Goal: Task Accomplishment & Management: Manage account settings

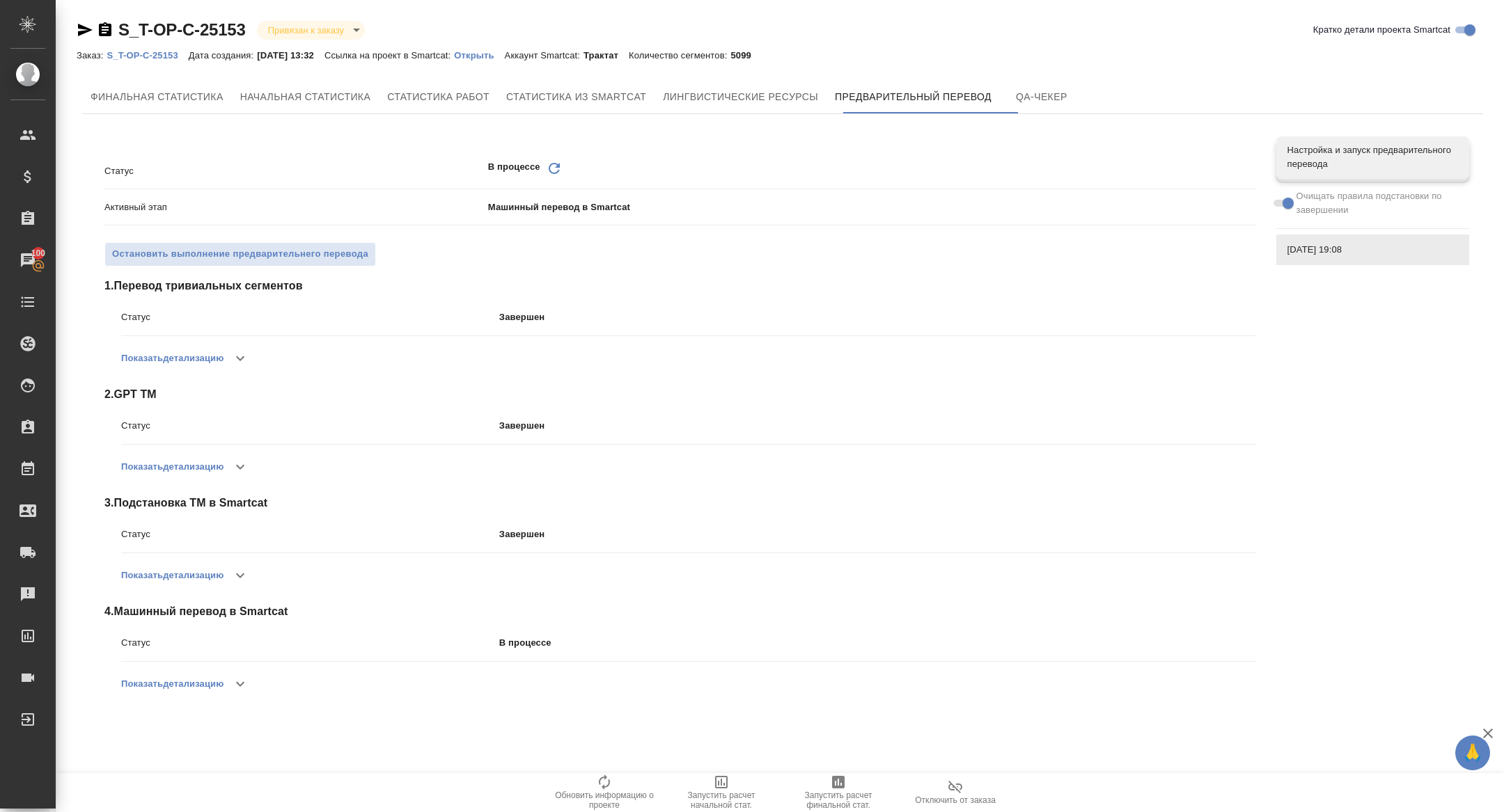
click at [553, 166] on icon "Обновить" at bounding box center [554, 168] width 16 height 16
click at [552, 172] on icon "Обновить" at bounding box center [554, 168] width 16 height 16
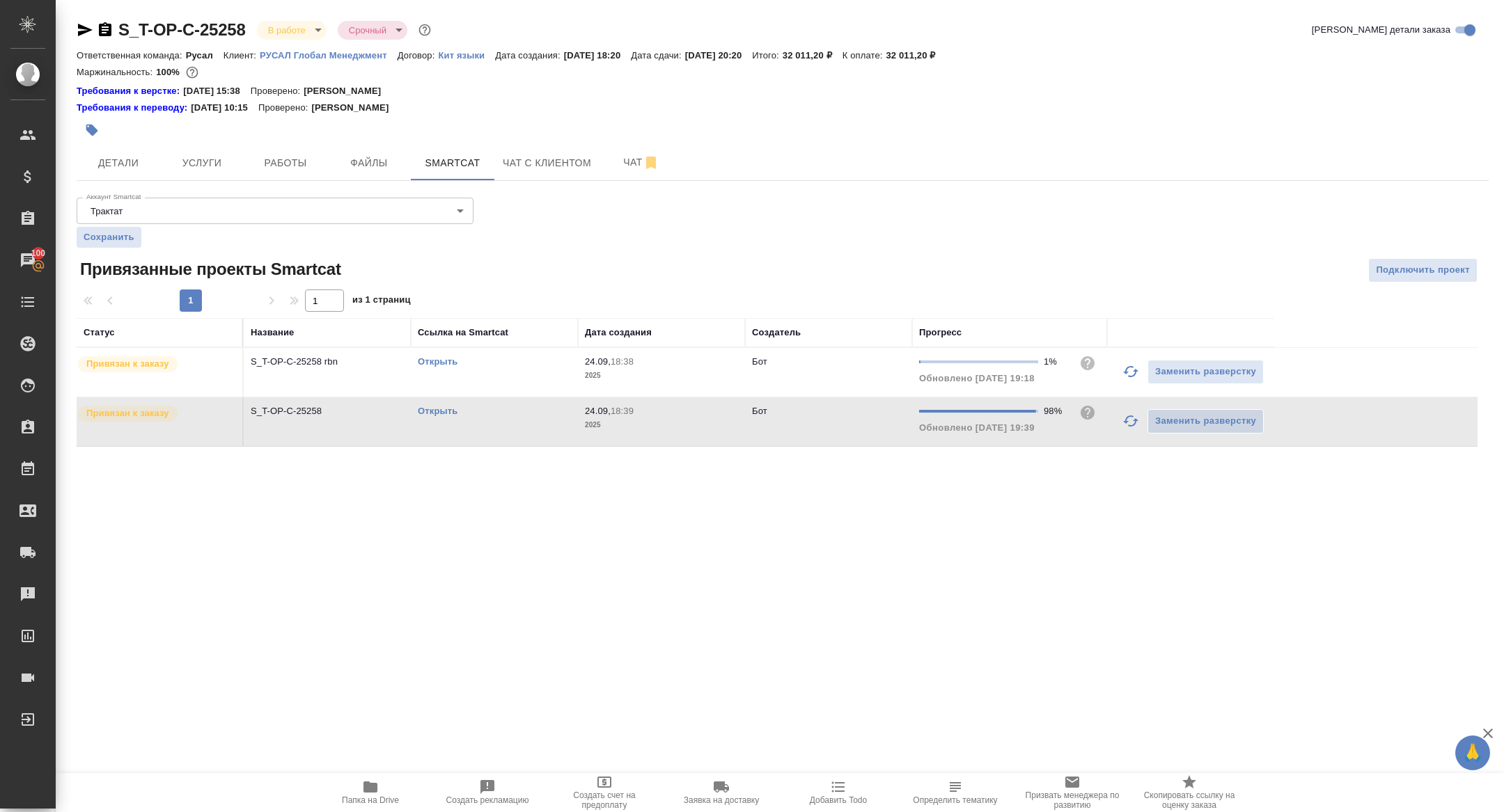
click at [442, 408] on link "Открыть" at bounding box center [438, 411] width 40 height 10
click at [1128, 371] on icon "button" at bounding box center [1131, 372] width 16 height 16
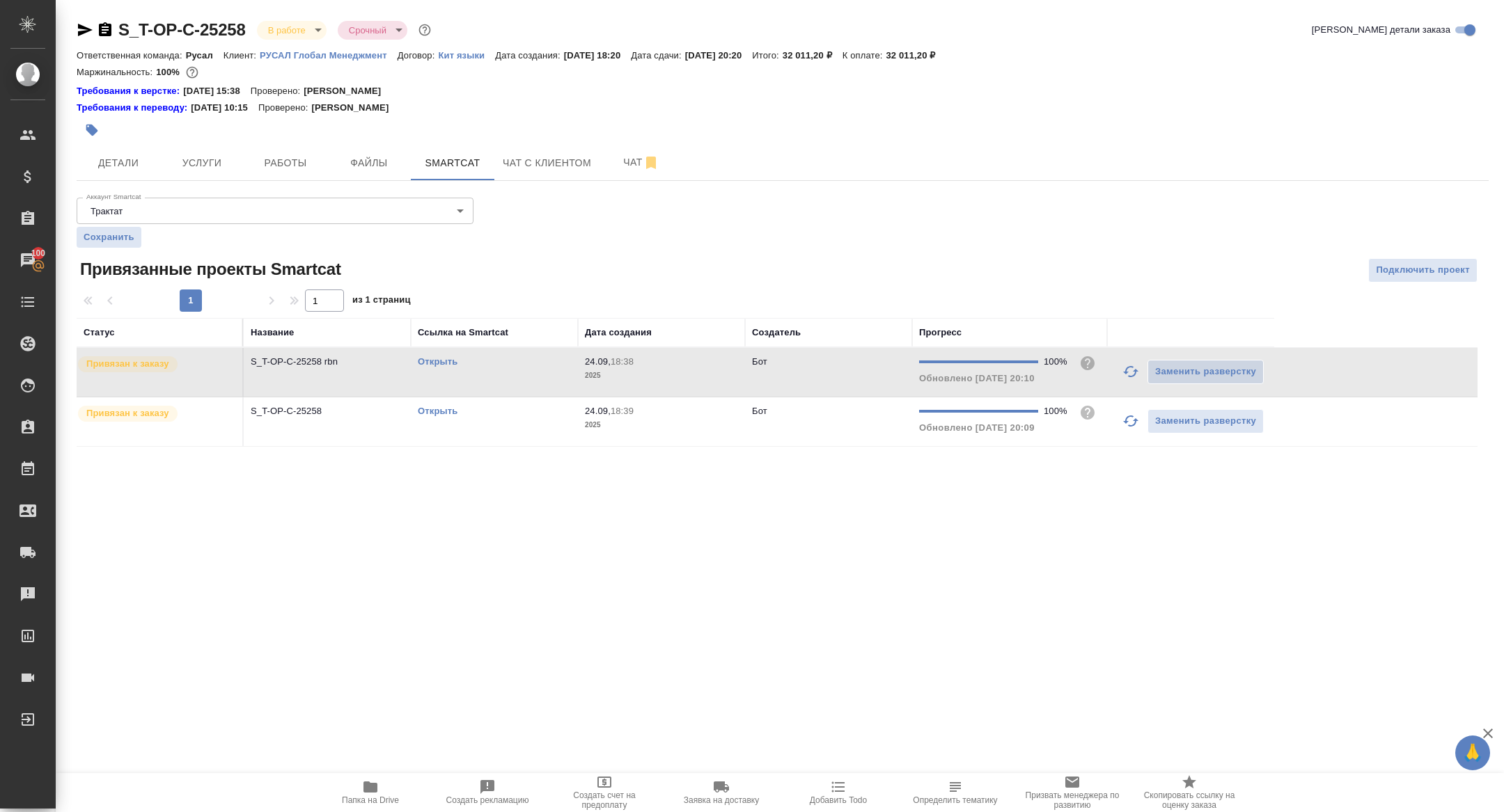
click at [435, 410] on link "Открыть" at bounding box center [438, 411] width 40 height 10
click at [441, 362] on link "Открыть" at bounding box center [438, 361] width 40 height 10
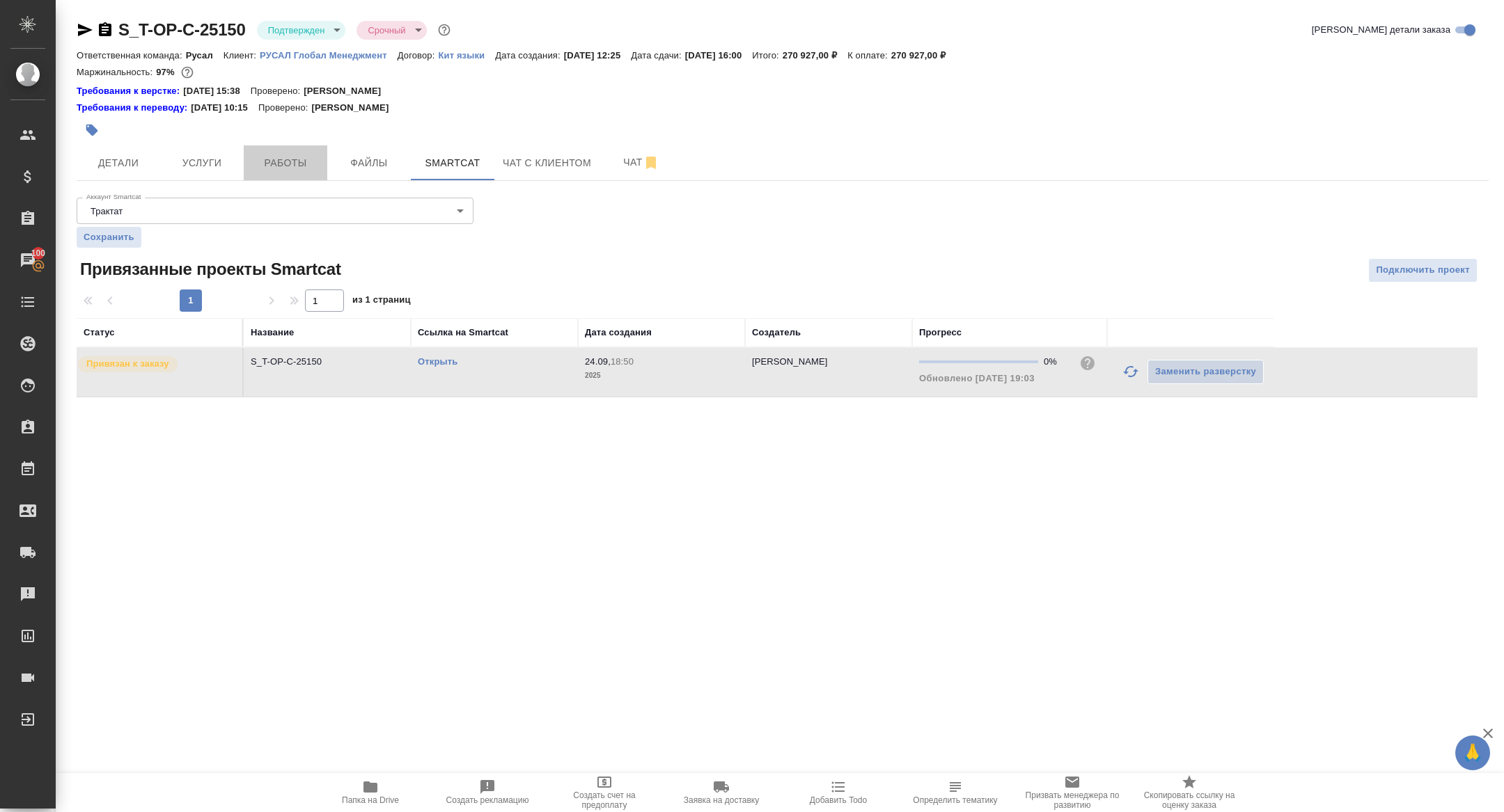
click at [293, 178] on button "Работы" at bounding box center [285, 163] width 84 height 35
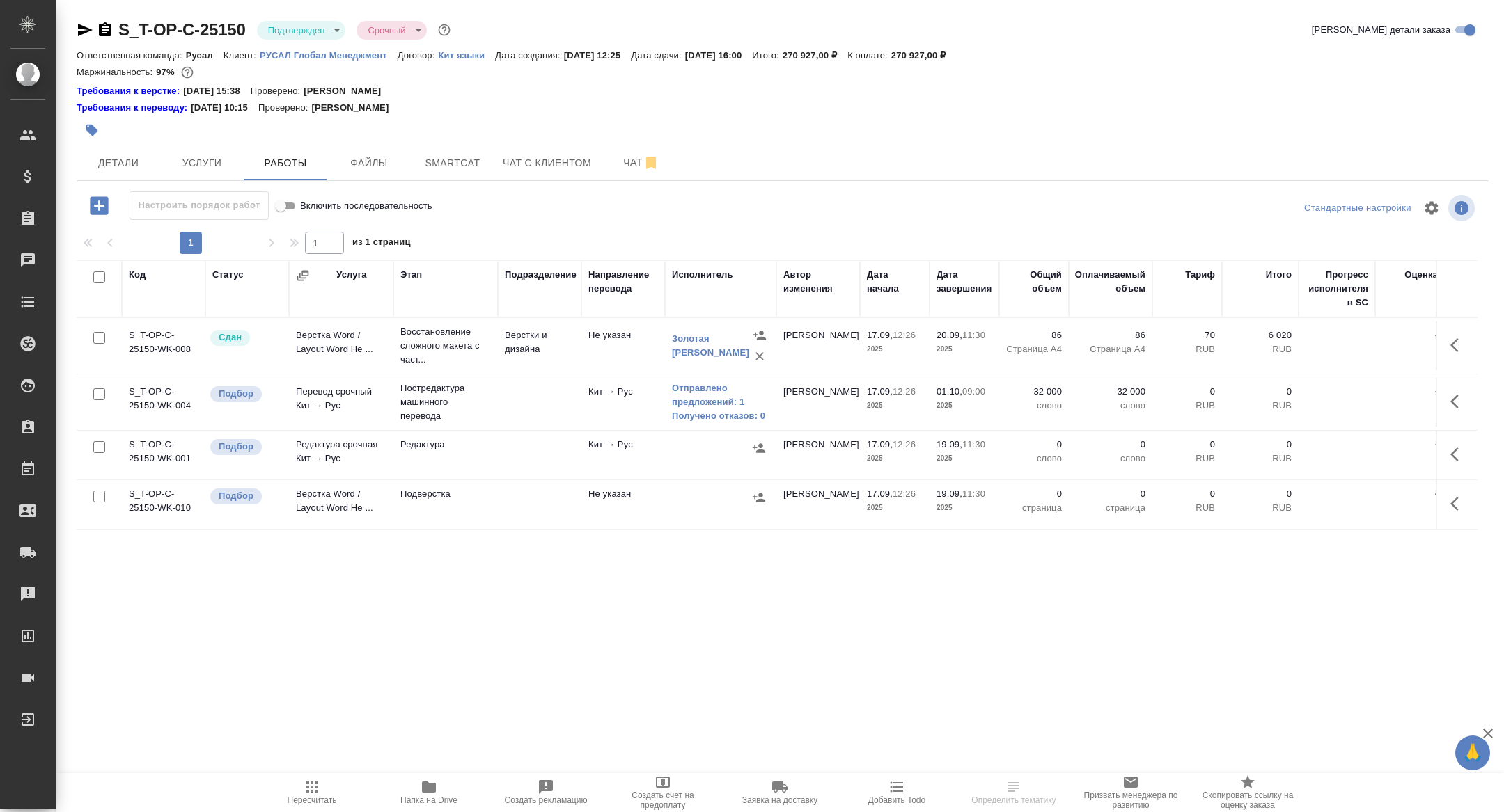
click at [686, 405] on link "Отправлено предложений: 1" at bounding box center [721, 395] width 98 height 28
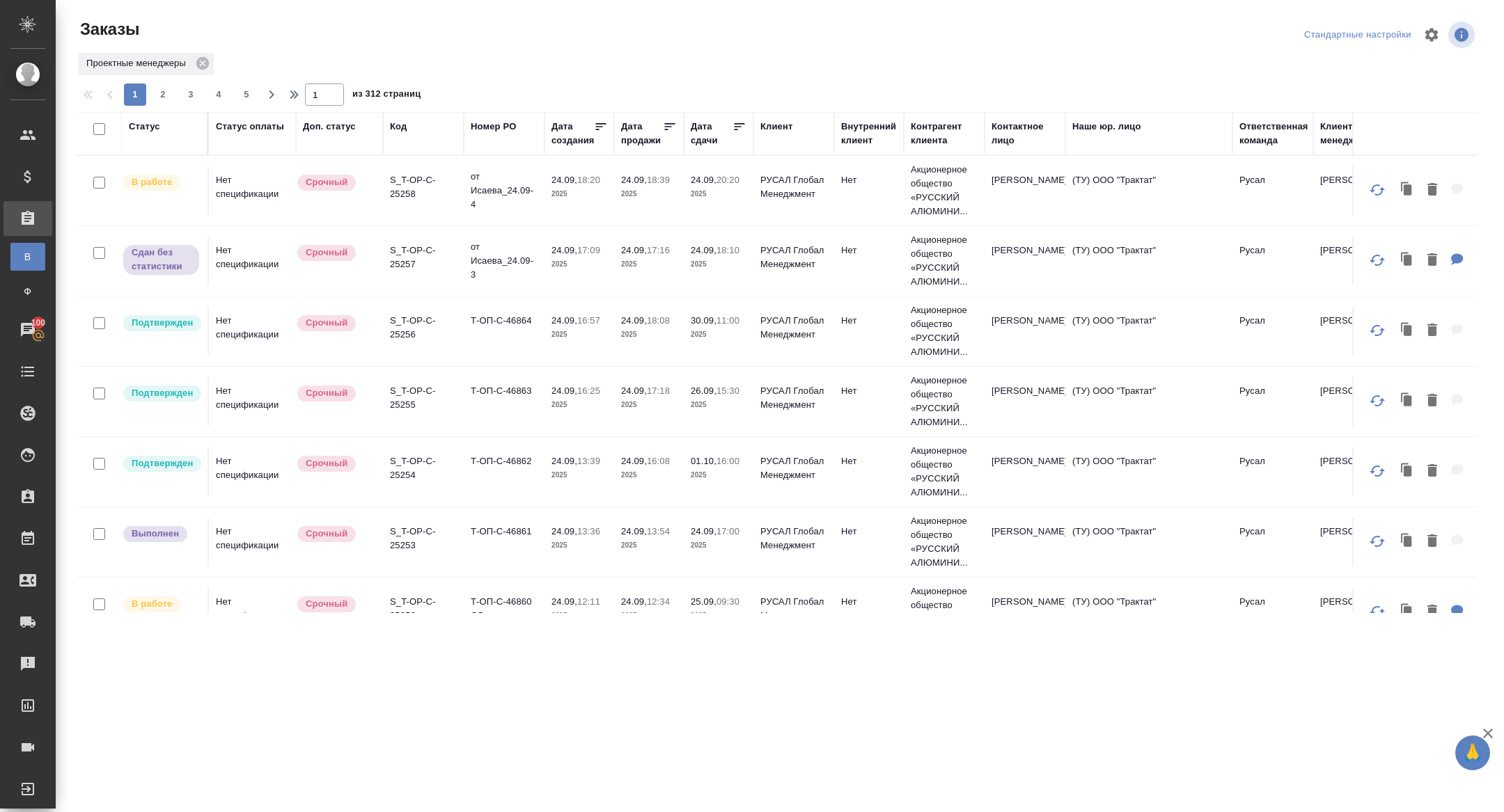
click at [394, 128] on div "Код" at bounding box center [398, 126] width 16 height 14
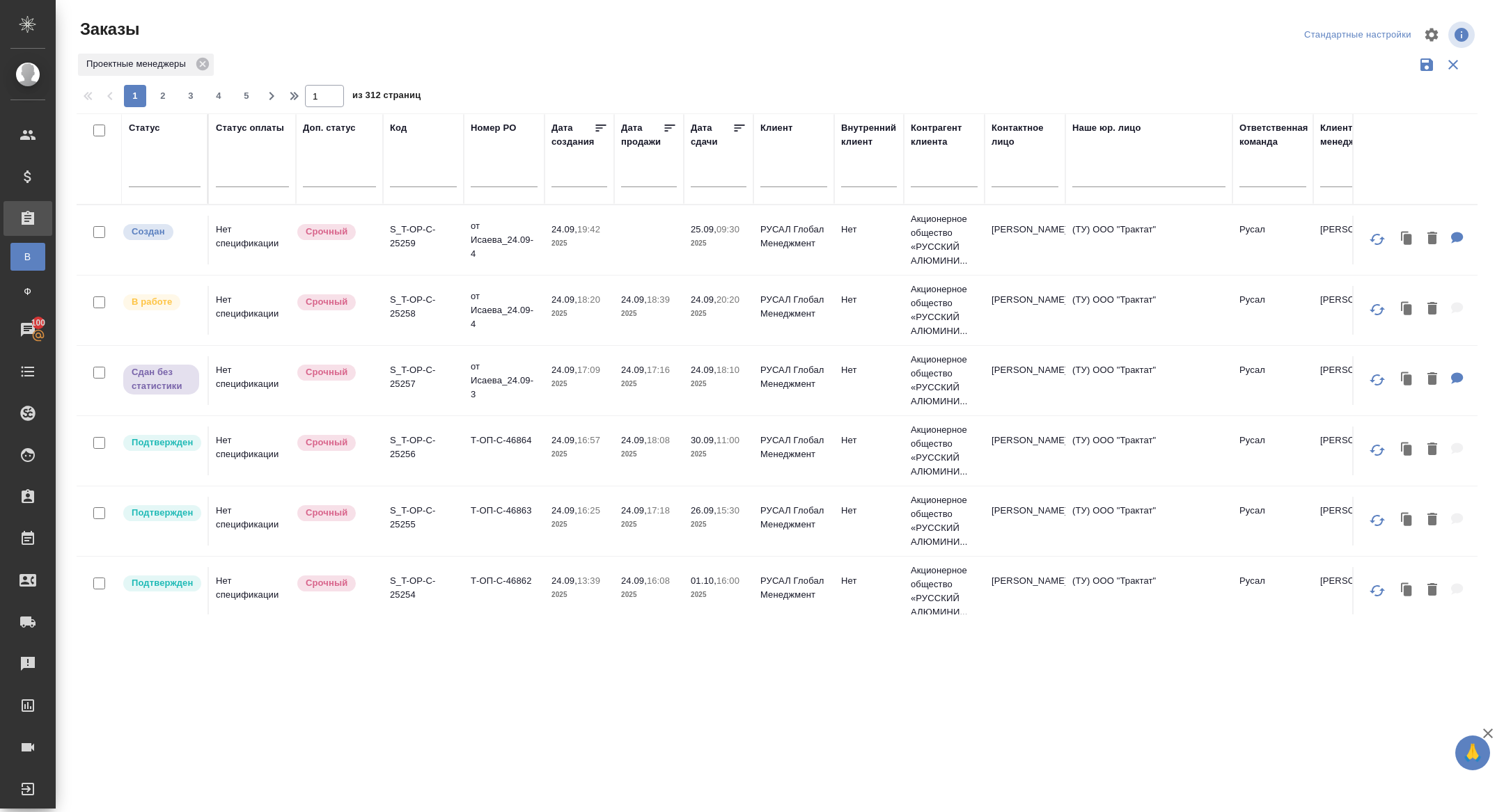
click at [419, 162] on div at bounding box center [423, 179] width 67 height 34
click at [403, 179] on input "text" at bounding box center [423, 178] width 67 height 17
paste input "S_T-OP-C-25145"
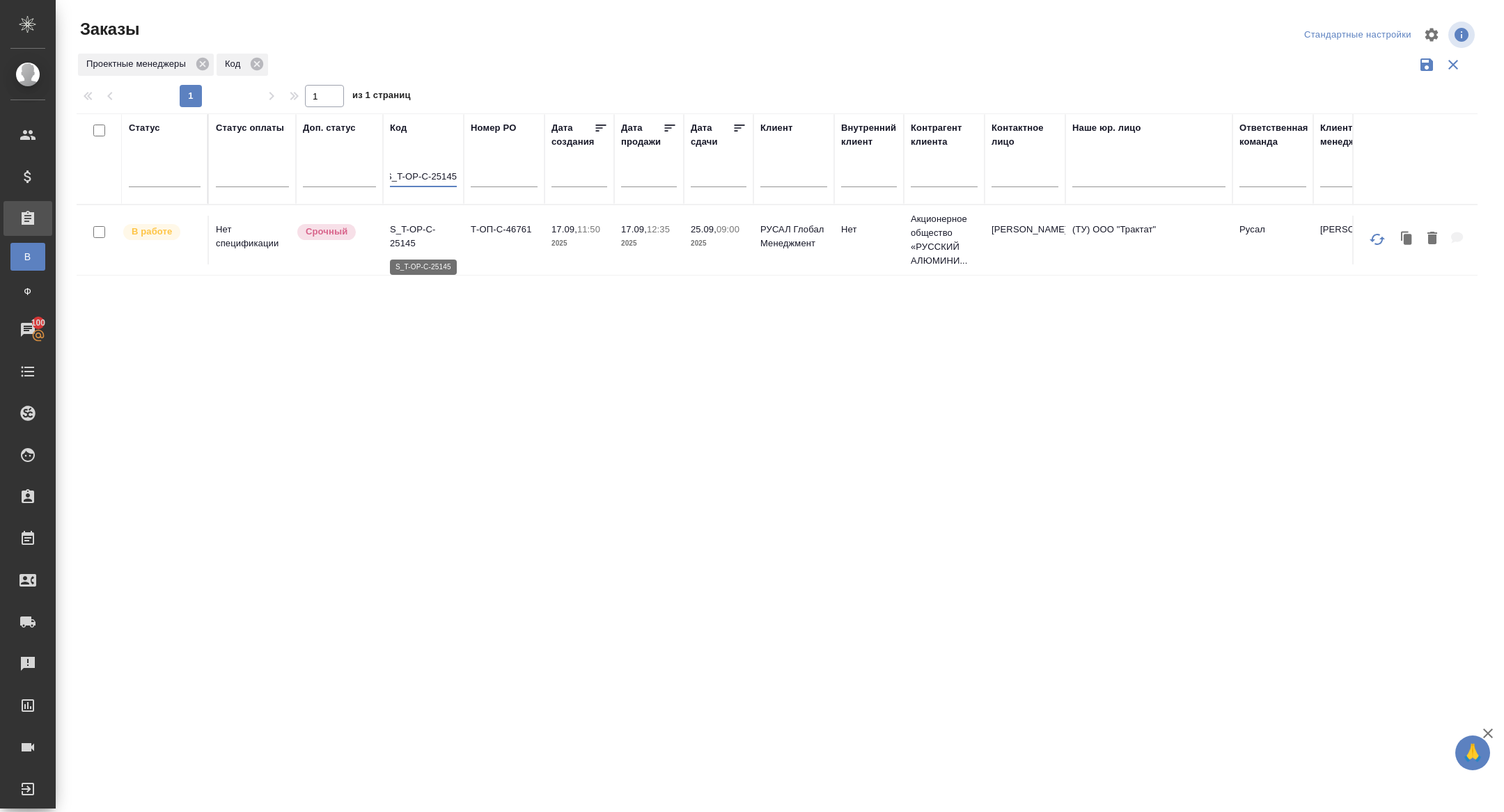
type input "S_T-OP-C-25145"
click at [405, 240] on p "S_T-OP-C-25145" at bounding box center [423, 236] width 67 height 28
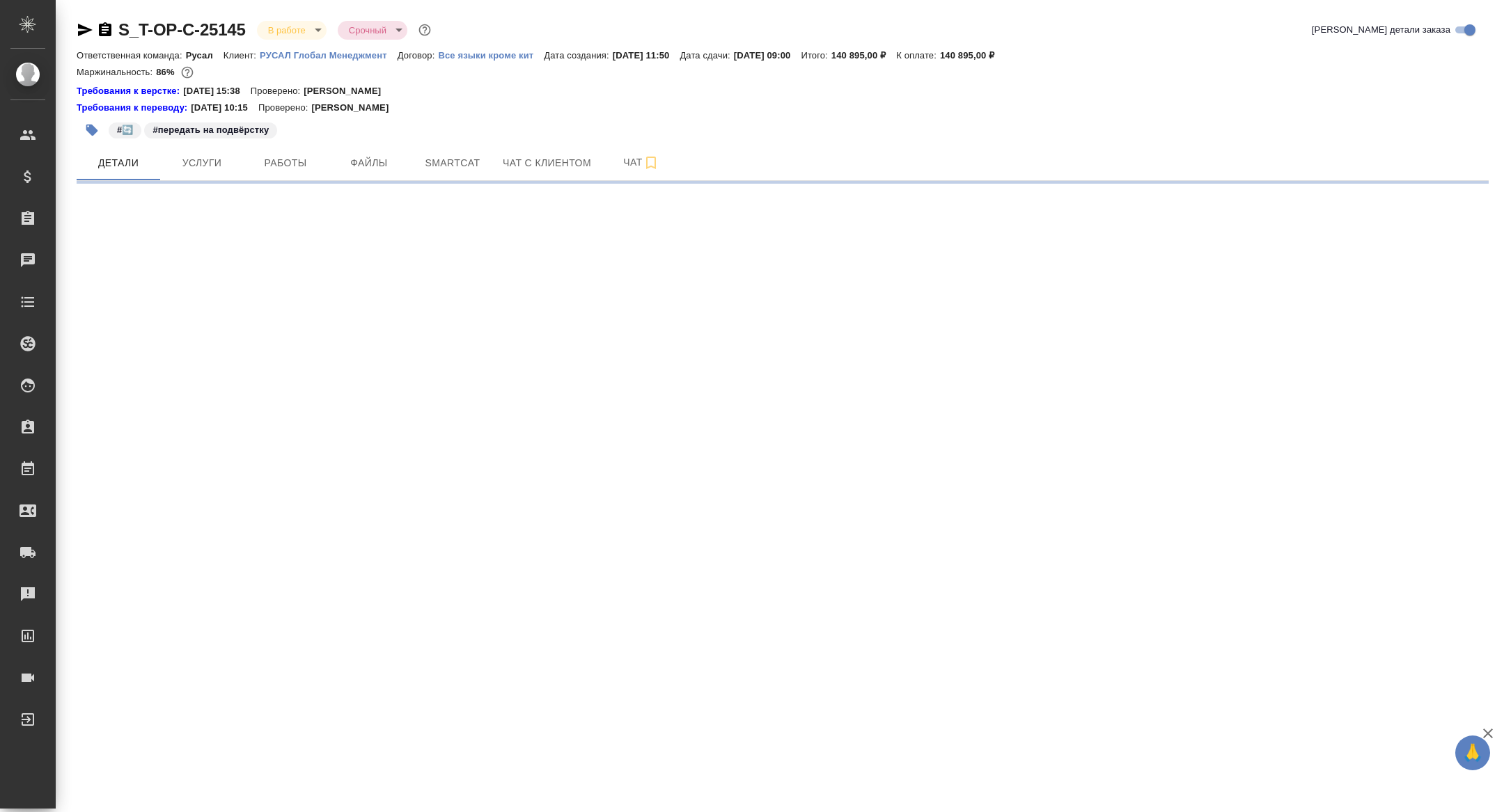
select select "RU"
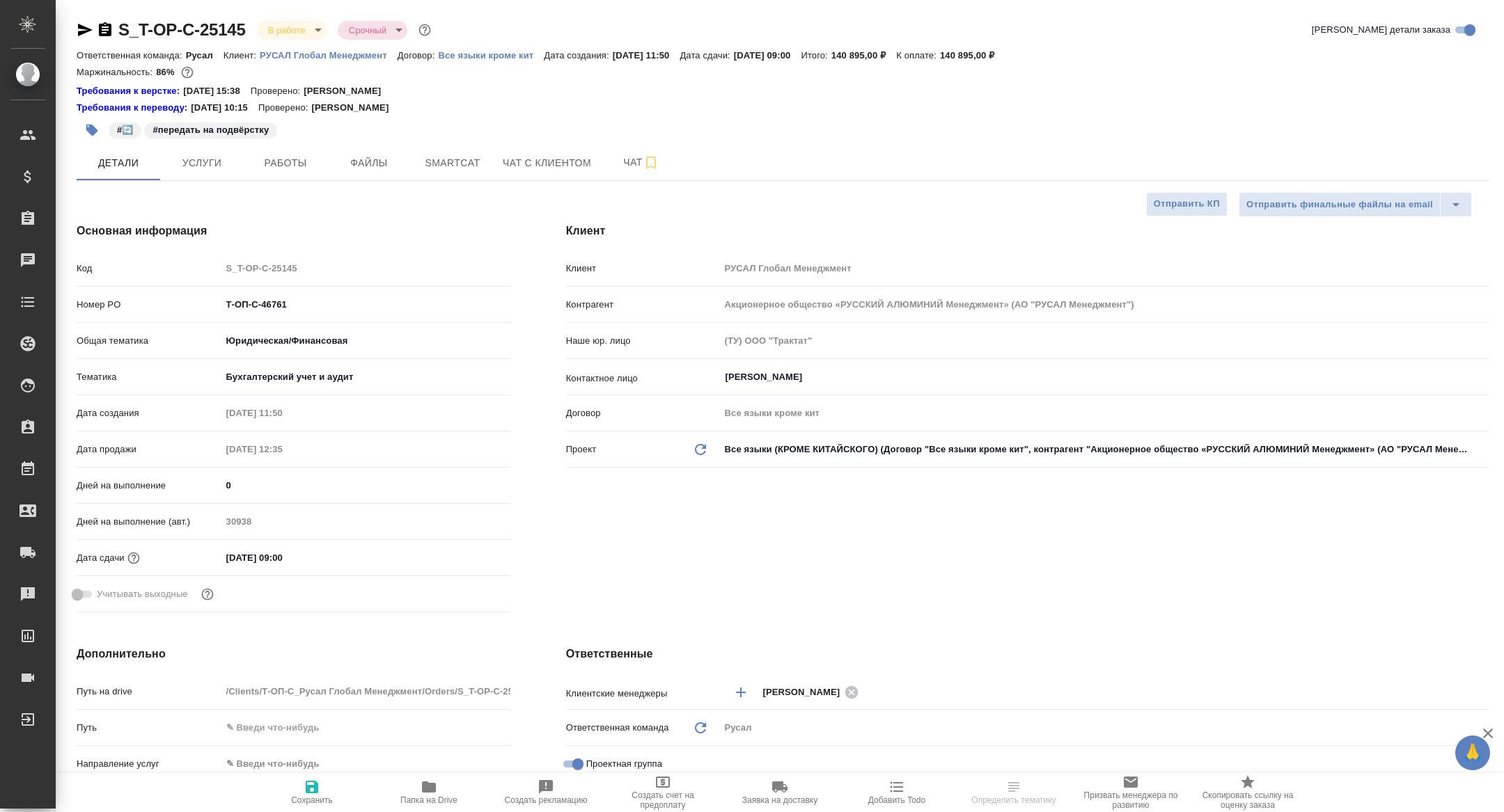
type textarea "x"
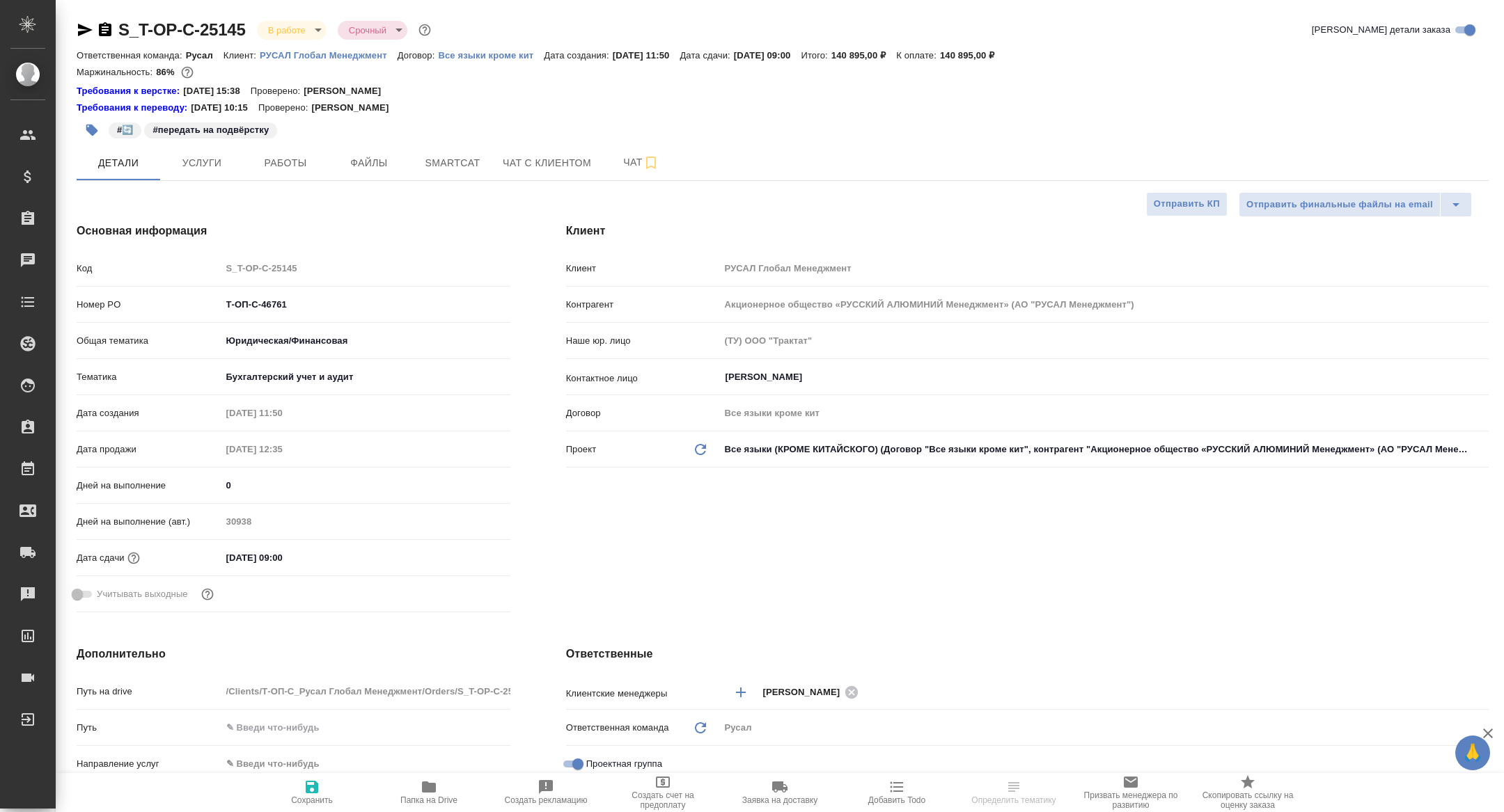
type textarea "x"
click at [299, 169] on span "Работы" at bounding box center [286, 163] width 67 height 17
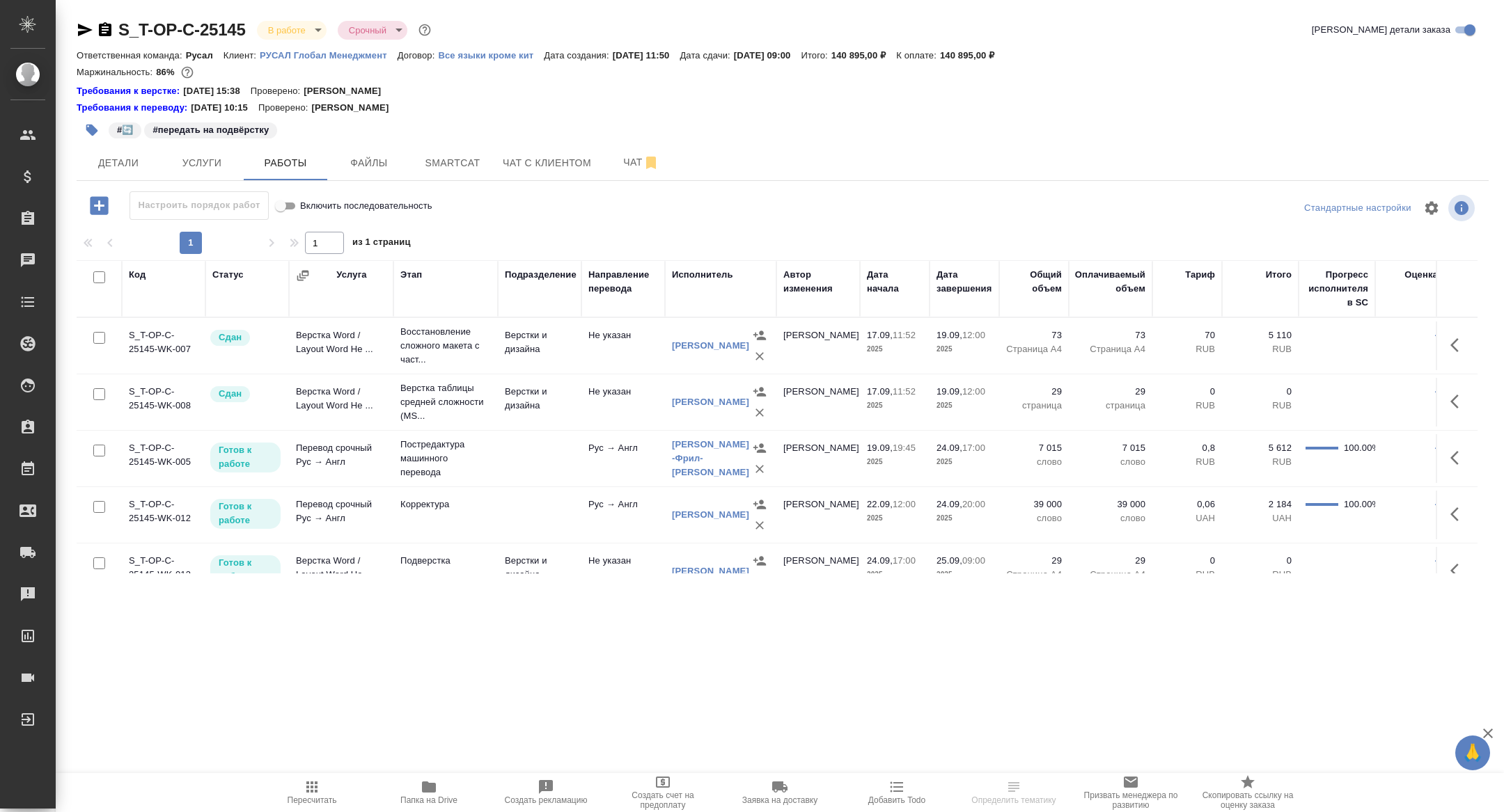
scroll to position [137, 0]
